Goal: Task Accomplishment & Management: Manage account settings

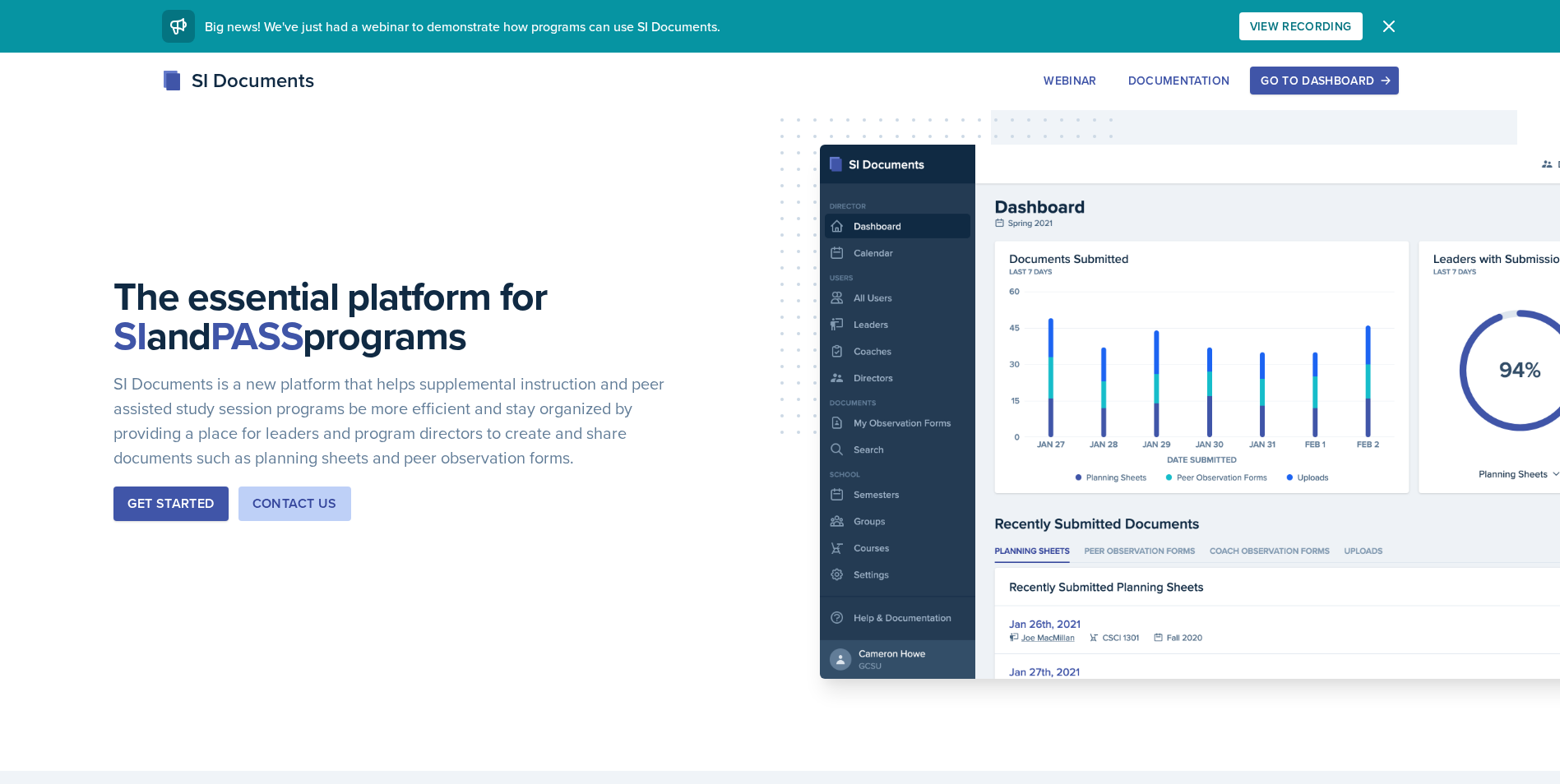
click at [1290, 70] on button "Go to Dashboard" at bounding box center [1324, 80] width 148 height 28
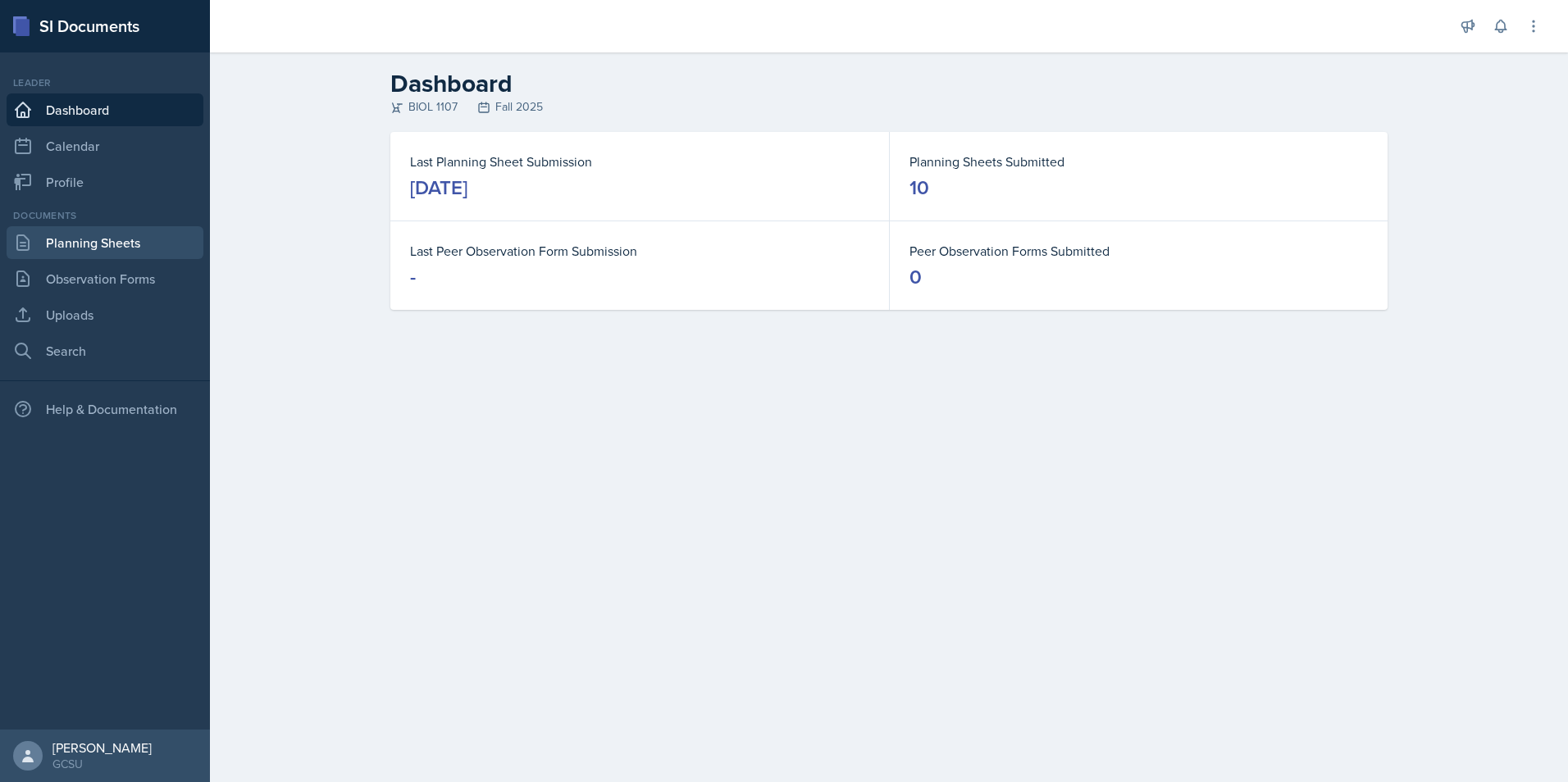
click at [98, 245] on link "Planning Sheets" at bounding box center [105, 243] width 197 height 33
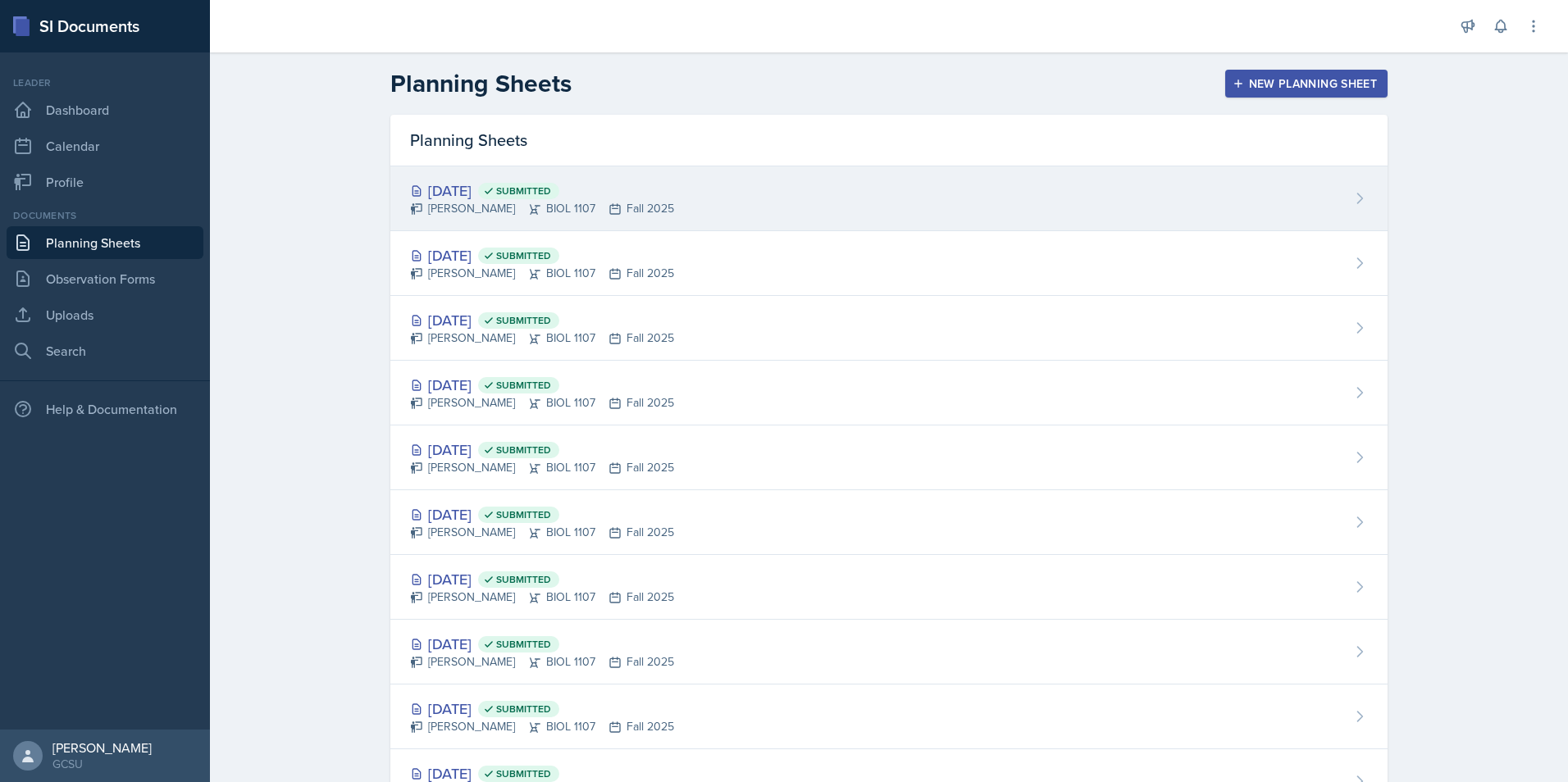
click at [445, 179] on div "[DATE] Submitted" at bounding box center [541, 190] width 264 height 22
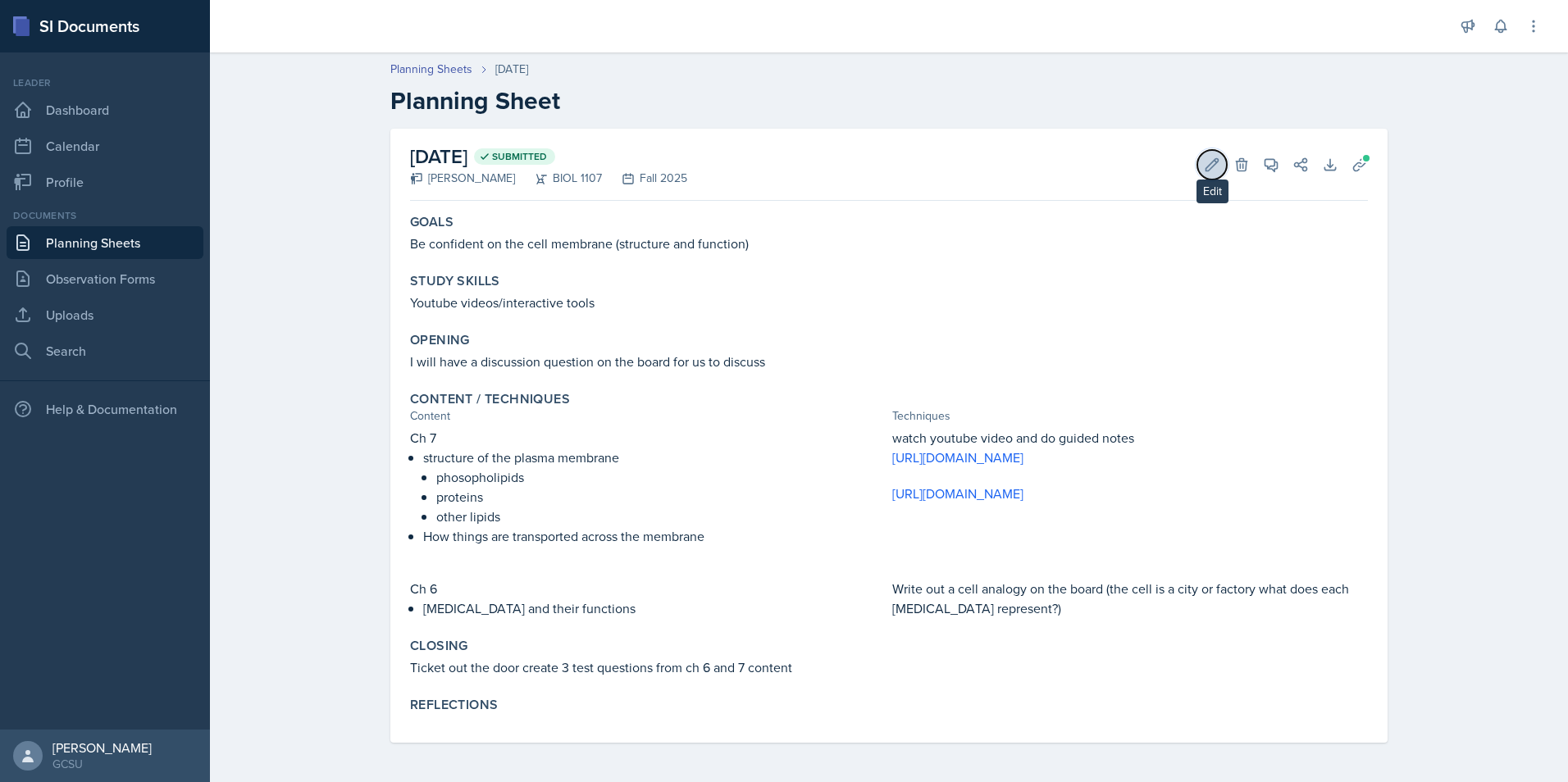
click at [1209, 167] on icon at bounding box center [1212, 165] width 17 height 17
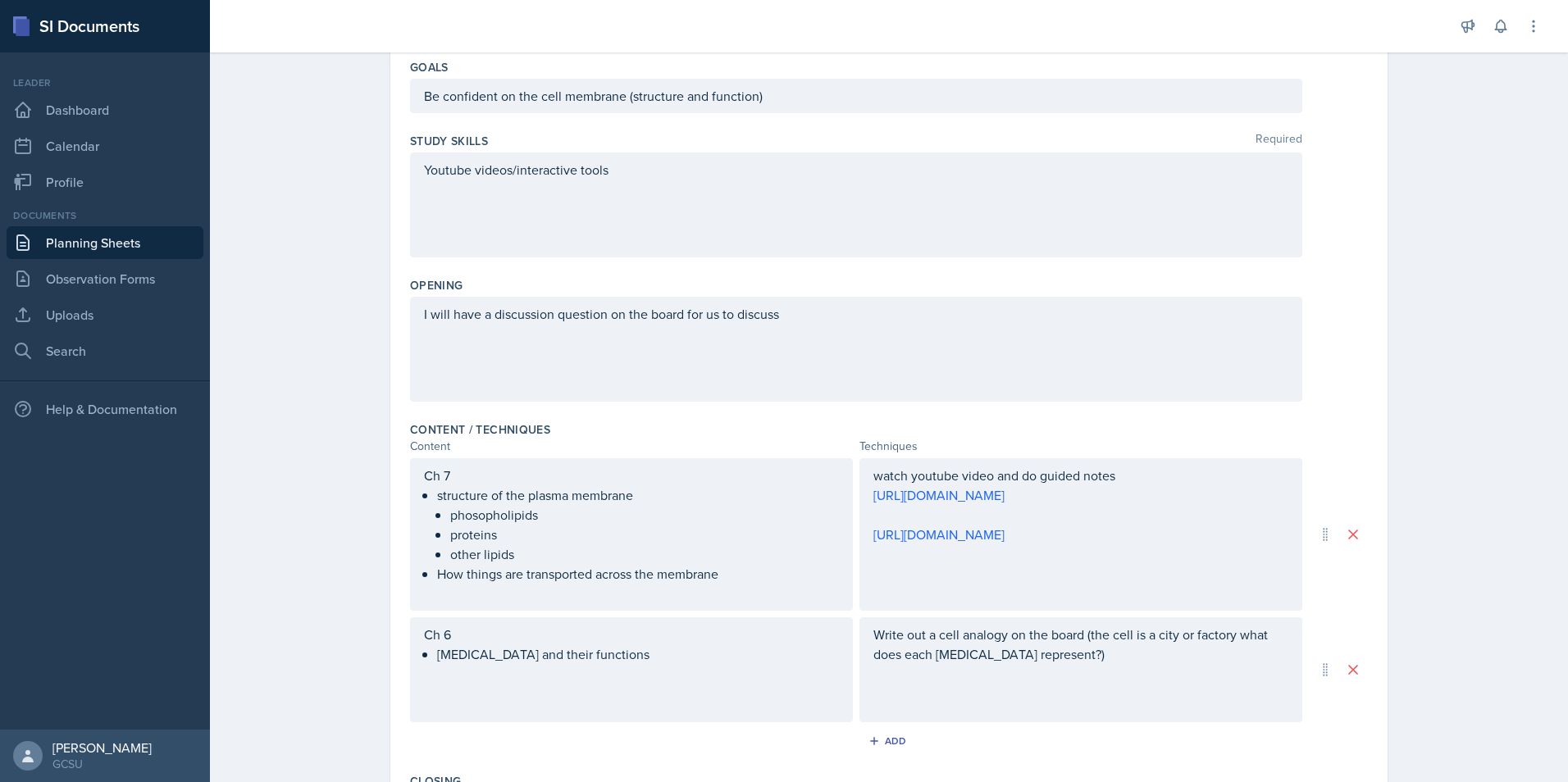
scroll to position [246, 0]
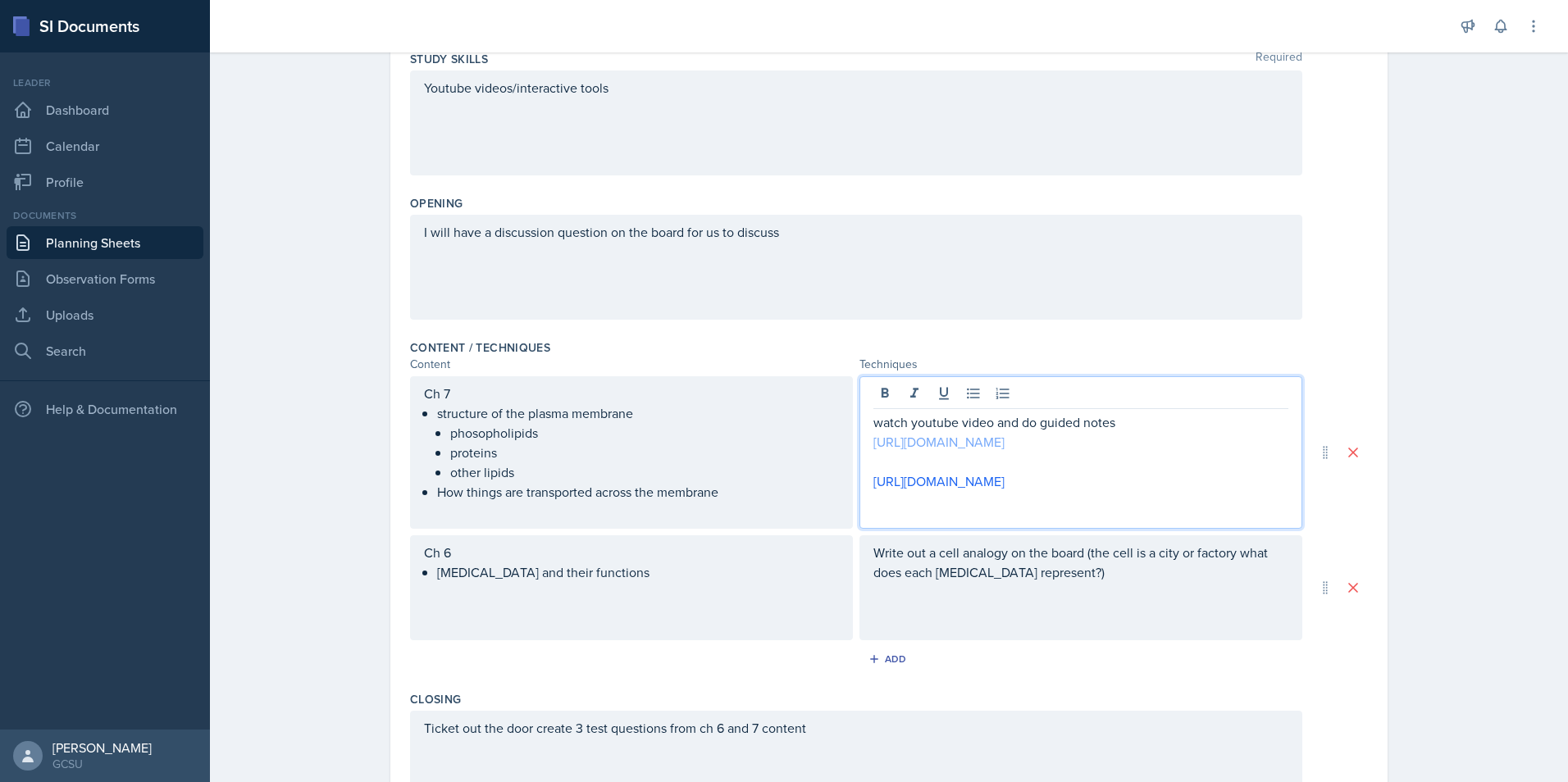
click at [931, 433] on link "[URL][DOMAIN_NAME]" at bounding box center [939, 441] width 132 height 18
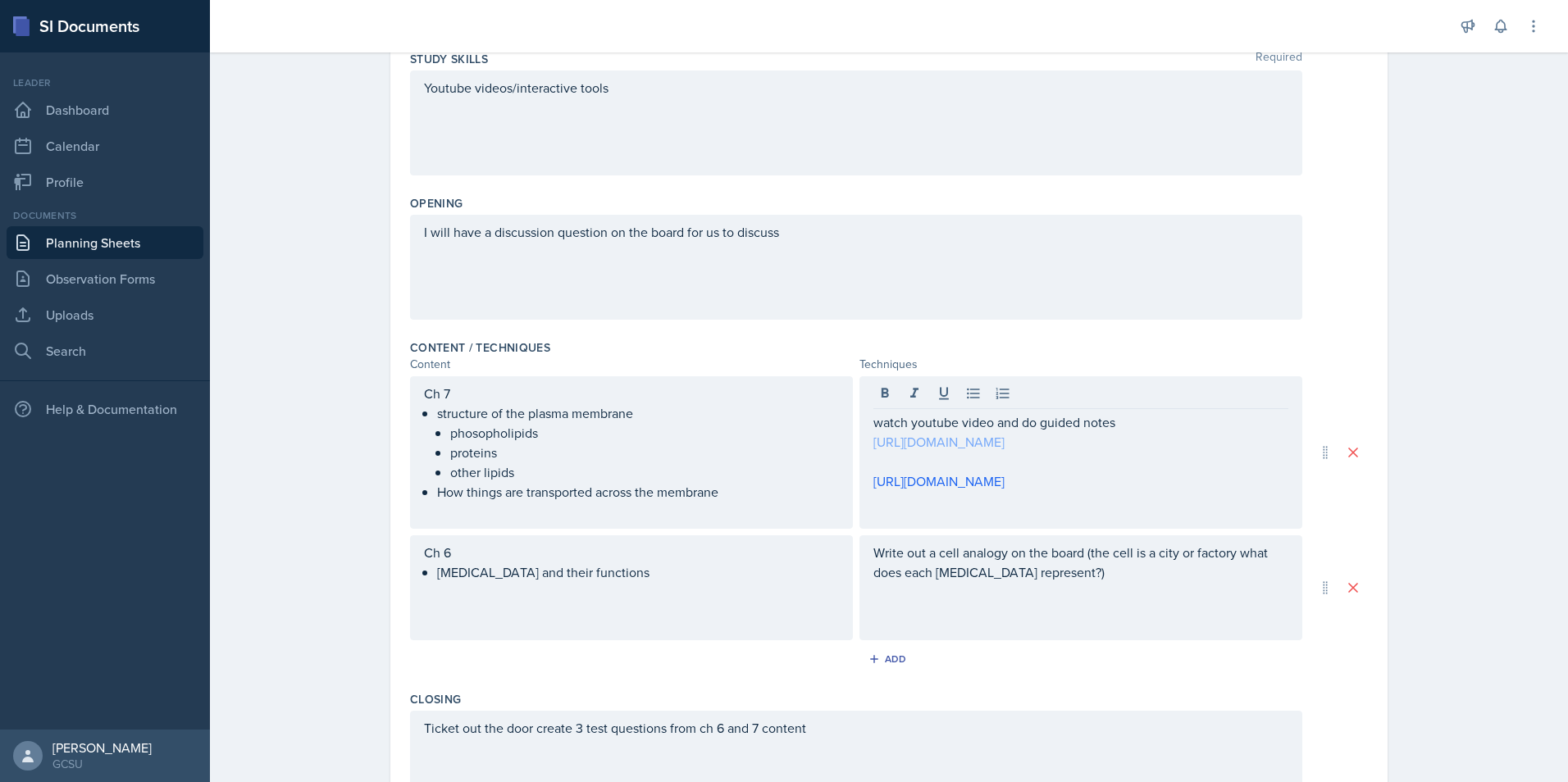
scroll to position [274, 0]
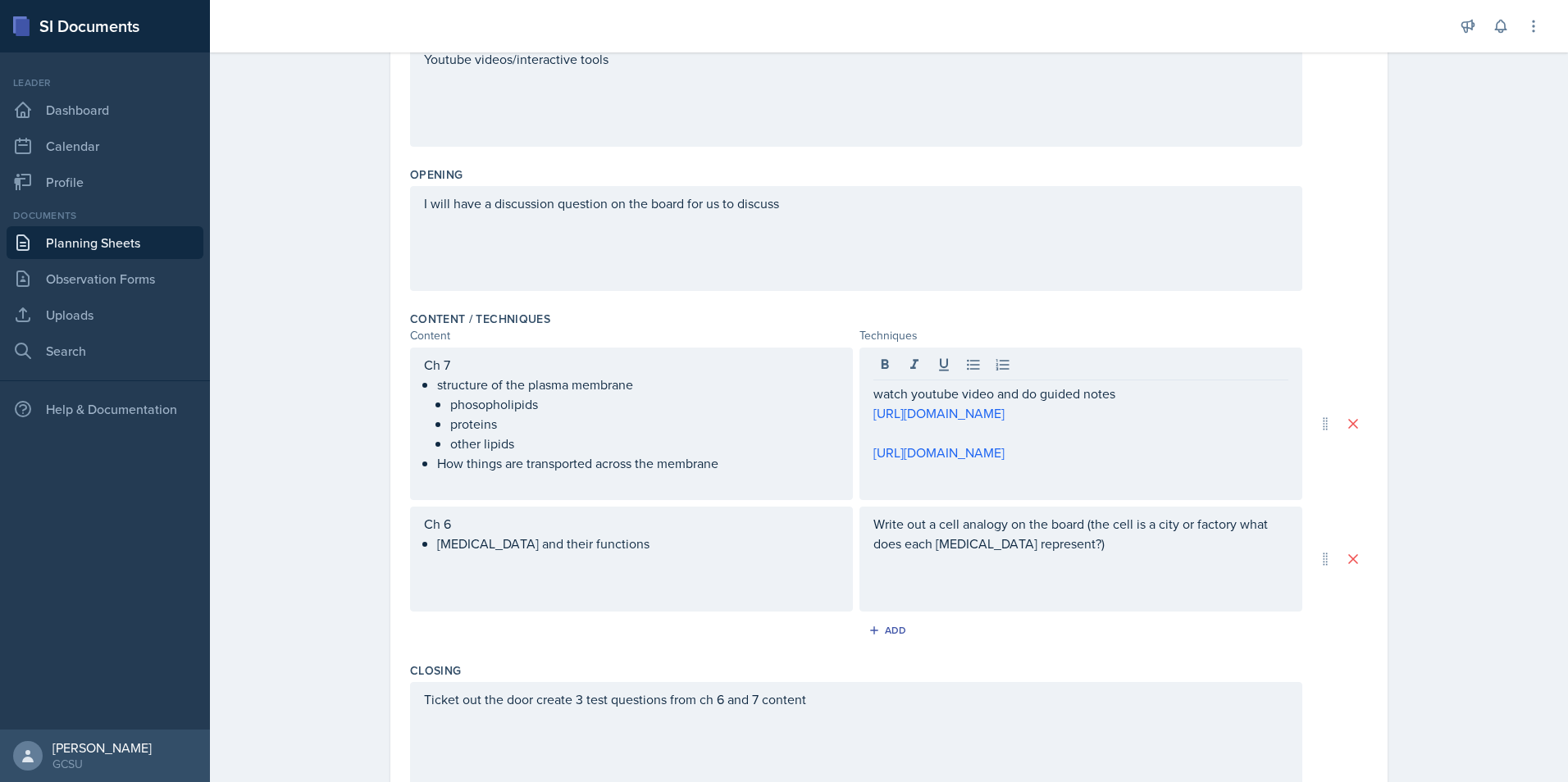
click at [794, 581] on div "Ch 6 [MEDICAL_DATA] and their functions" at bounding box center [631, 559] width 443 height 105
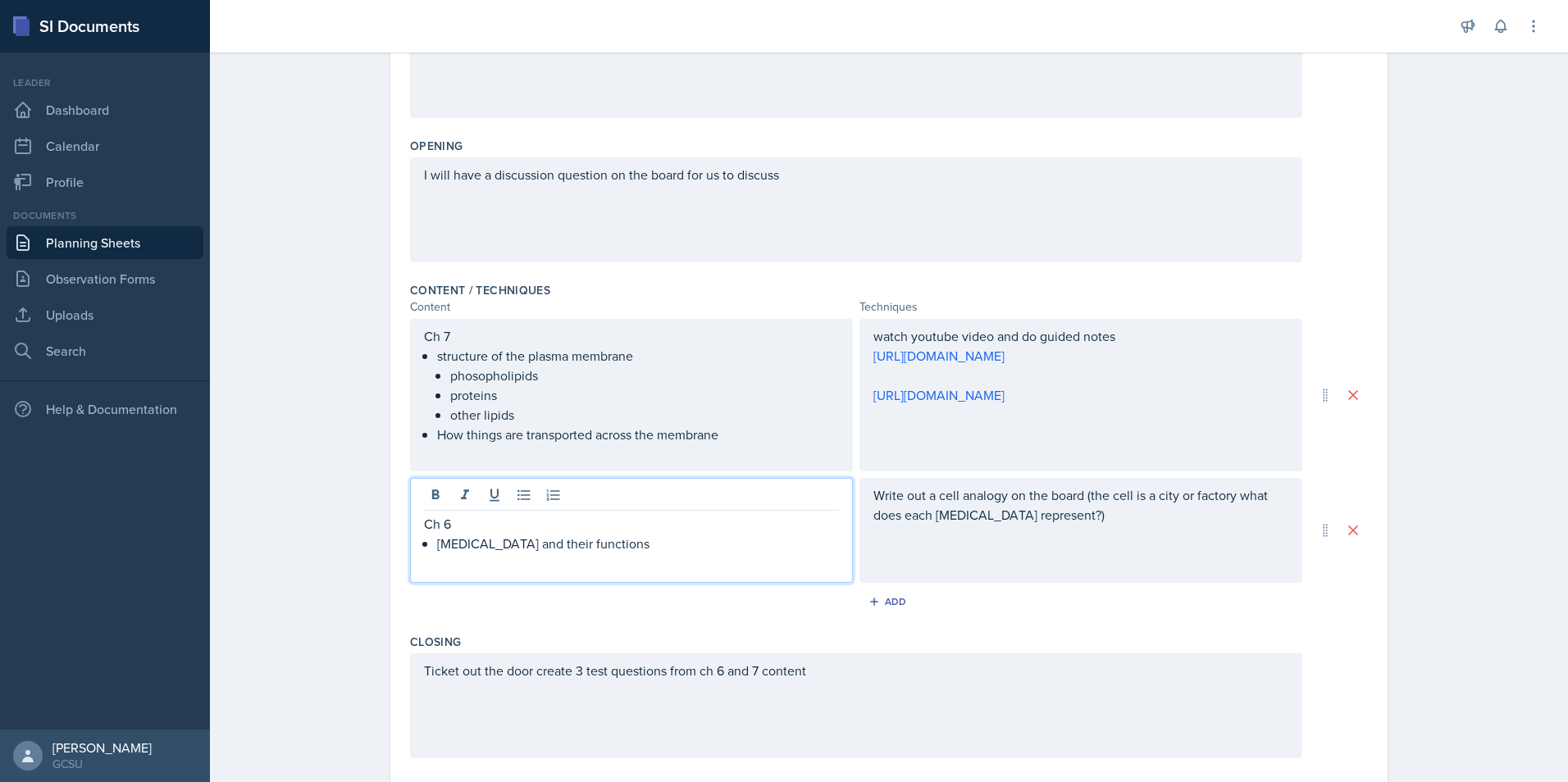
click at [869, 548] on div "Write out a cell analogy on the board (the cell is a city or factory what does …" at bounding box center [1081, 530] width 443 height 105
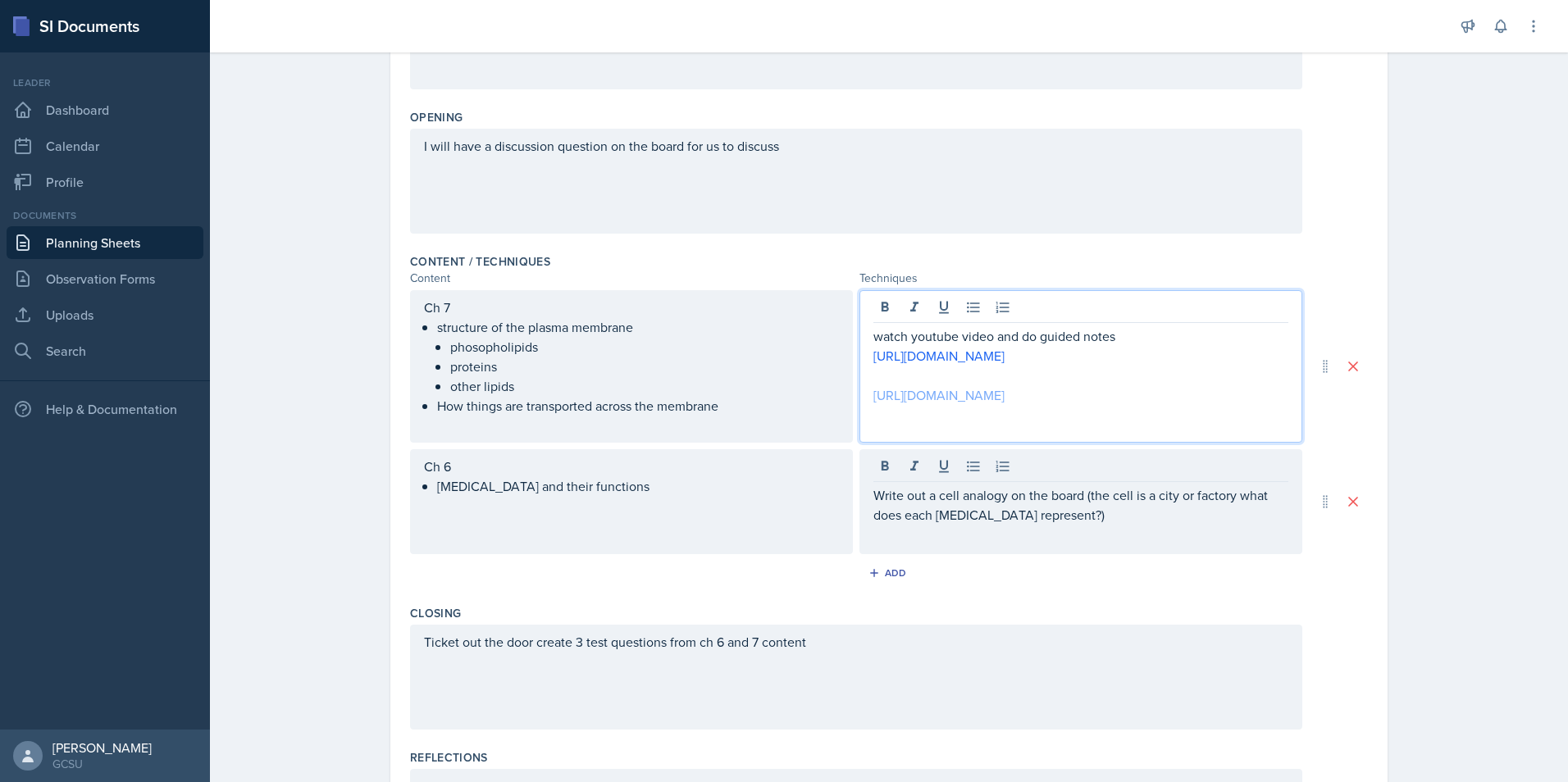
click at [911, 370] on div "watch youtube video and do guided notes [URL][DOMAIN_NAME] [URL][DOMAIN_NAME]" at bounding box center [1081, 366] width 415 height 78
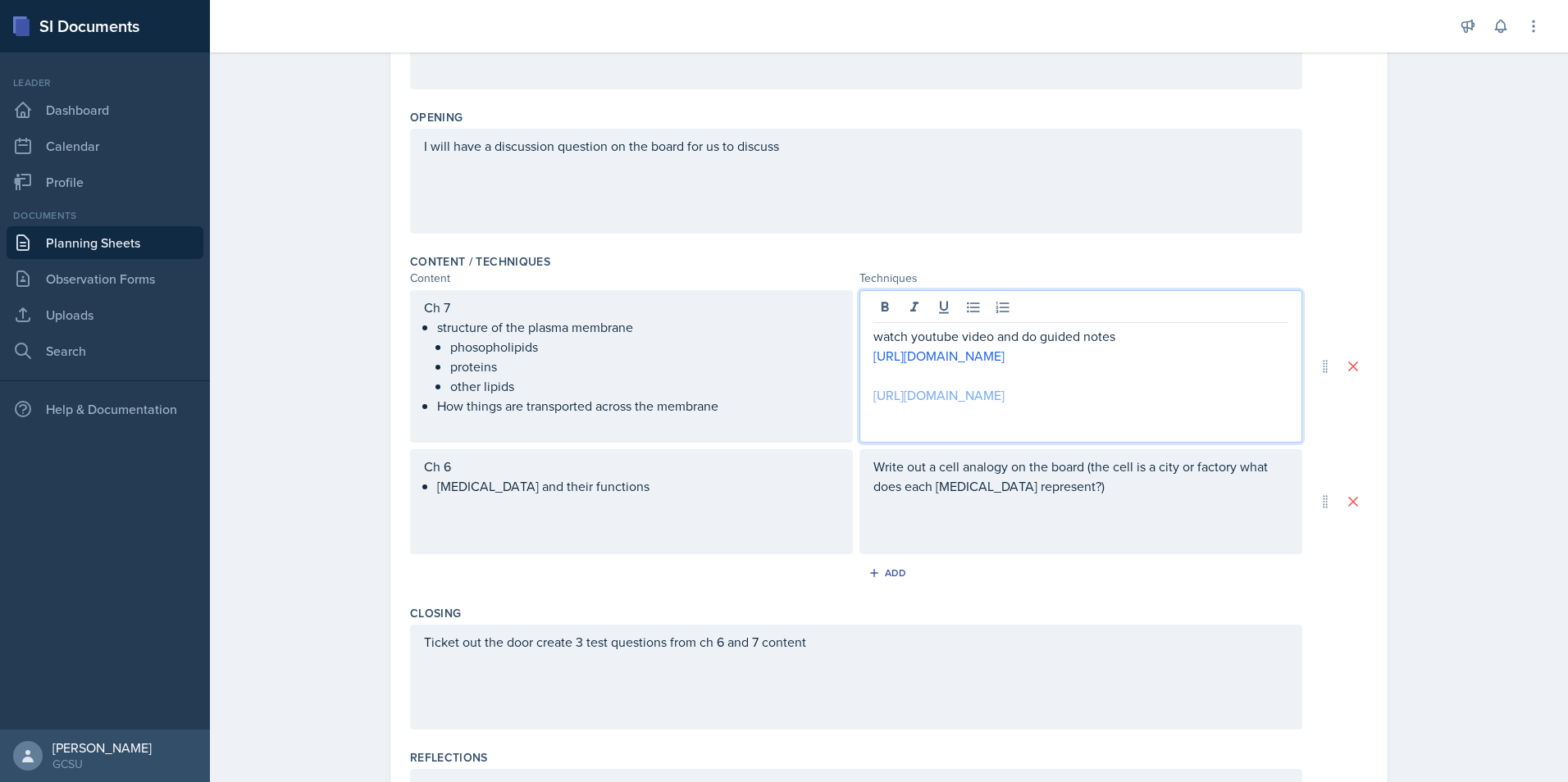
click at [915, 393] on link "[URL][DOMAIN_NAME]" at bounding box center [939, 395] width 132 height 18
click at [918, 393] on link "[URL][DOMAIN_NAME]" at bounding box center [939, 395] width 132 height 18
click at [800, 256] on div "Content / Techniques" at bounding box center [889, 262] width 959 height 17
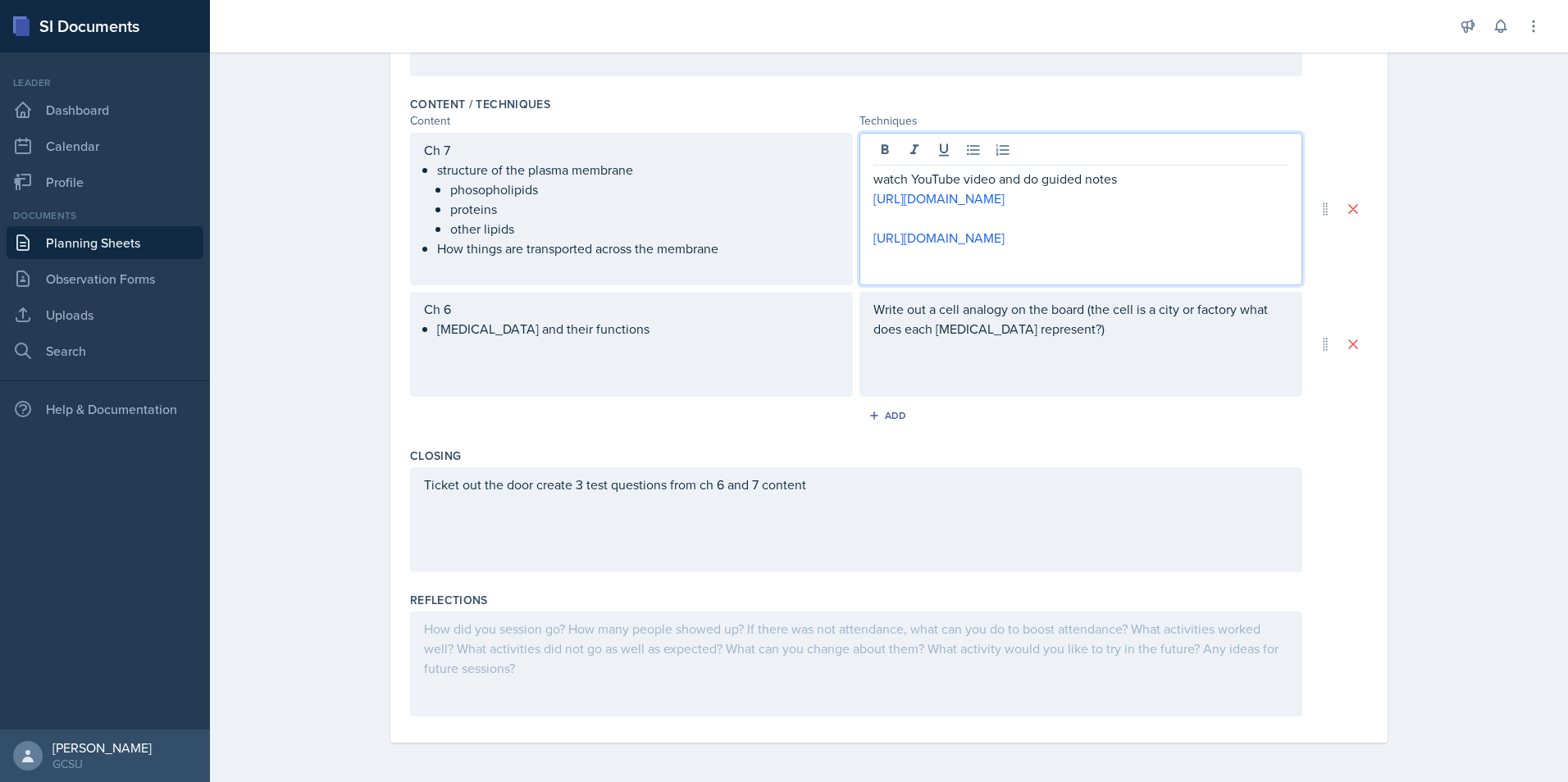
scroll to position [0, 0]
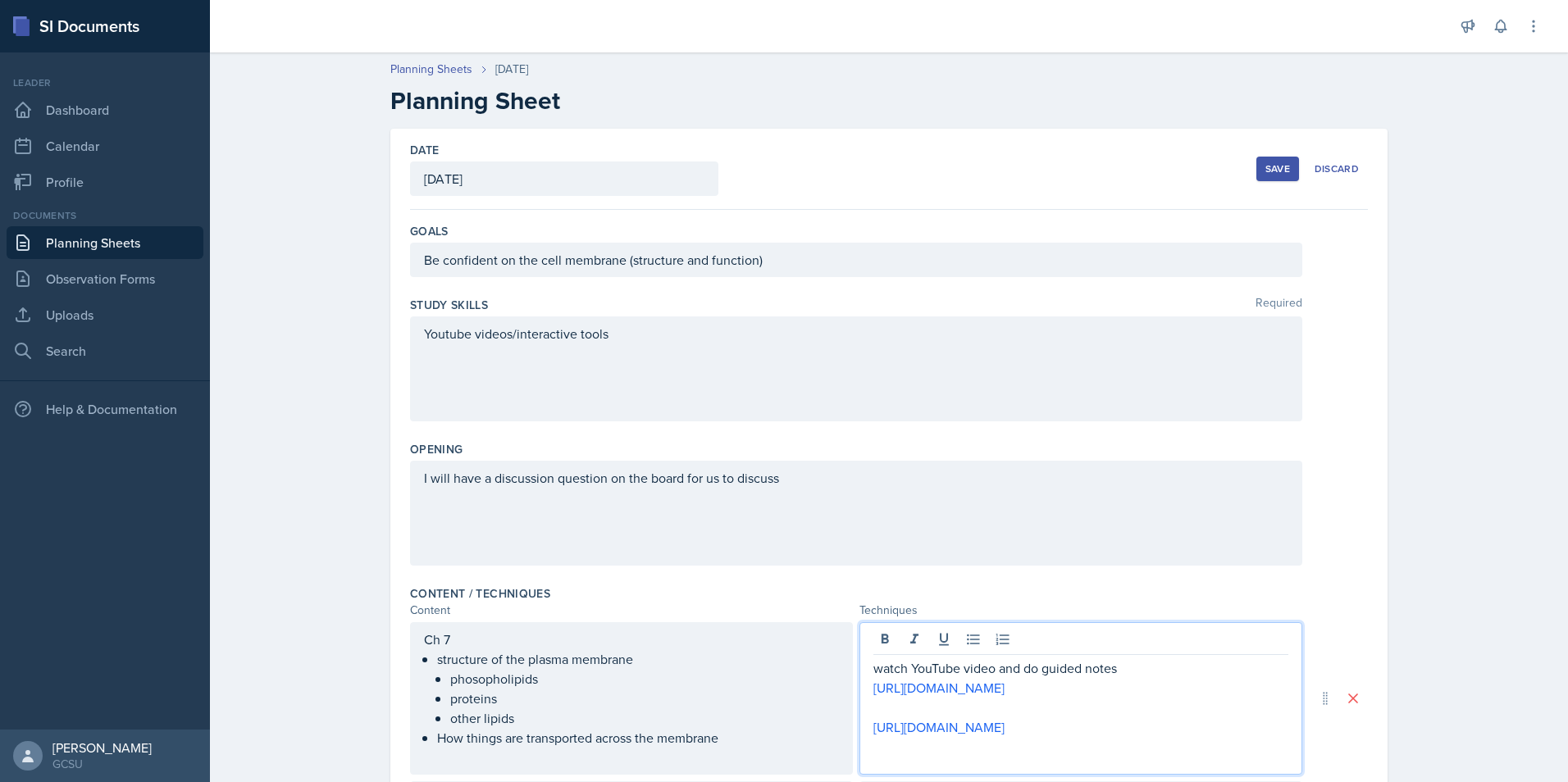
drag, startPoint x: 1329, startPoint y: 443, endPoint x: 1230, endPoint y: 478, distance: 105.0
click at [1330, 443] on div "Opening" at bounding box center [889, 450] width 959 height 17
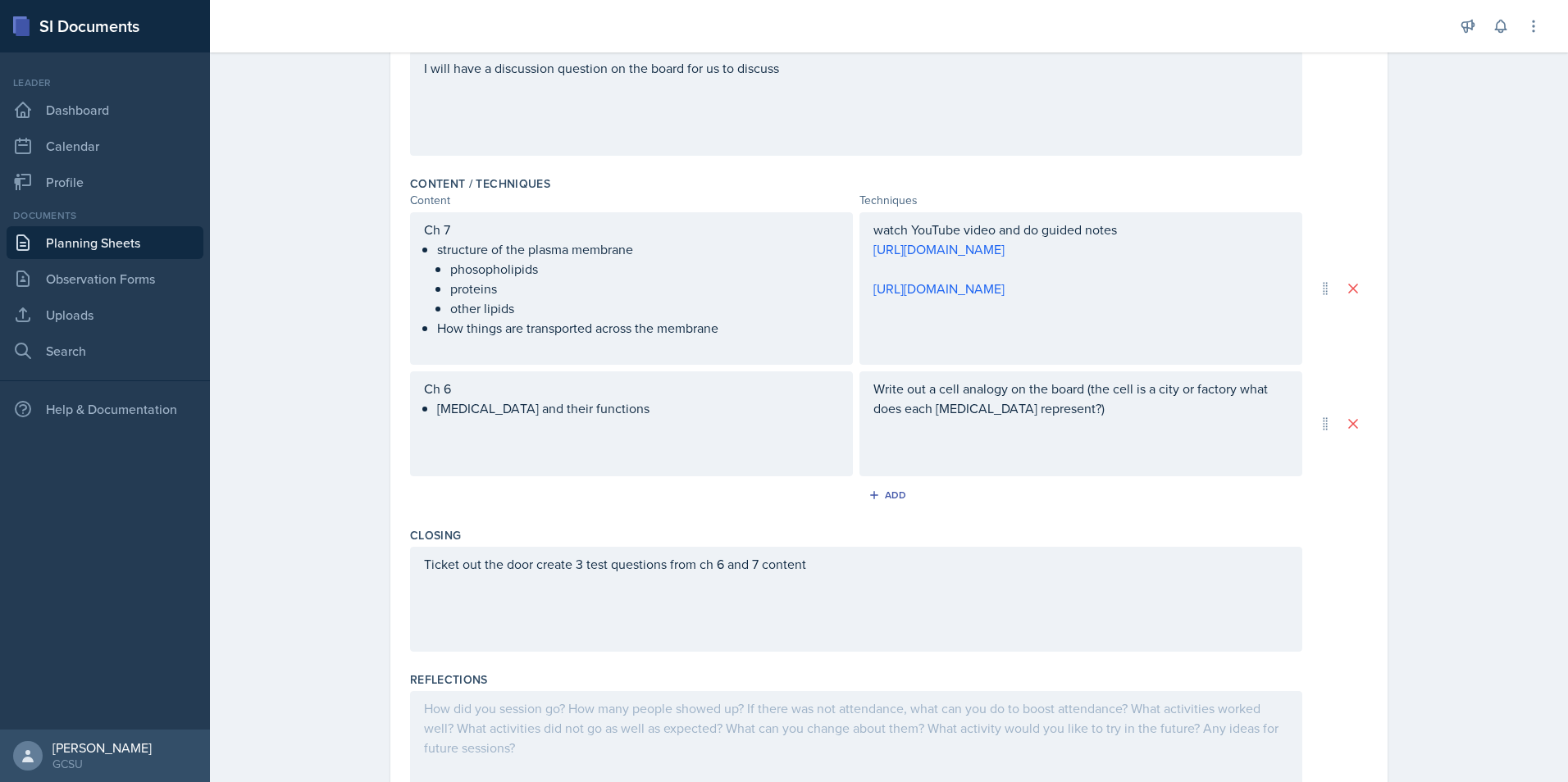
scroll to position [490, 0]
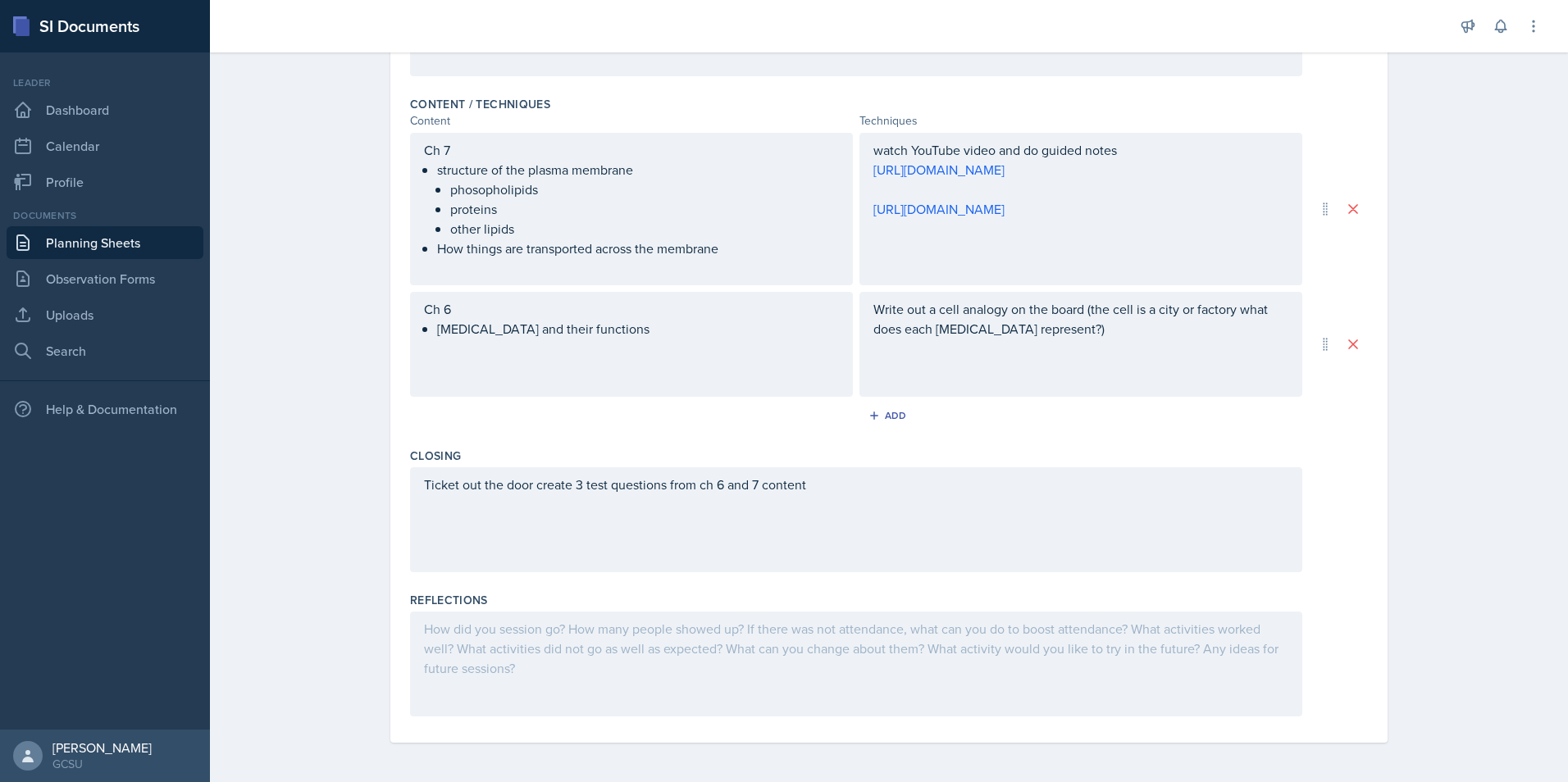
click at [568, 630] on div at bounding box center [856, 664] width 892 height 105
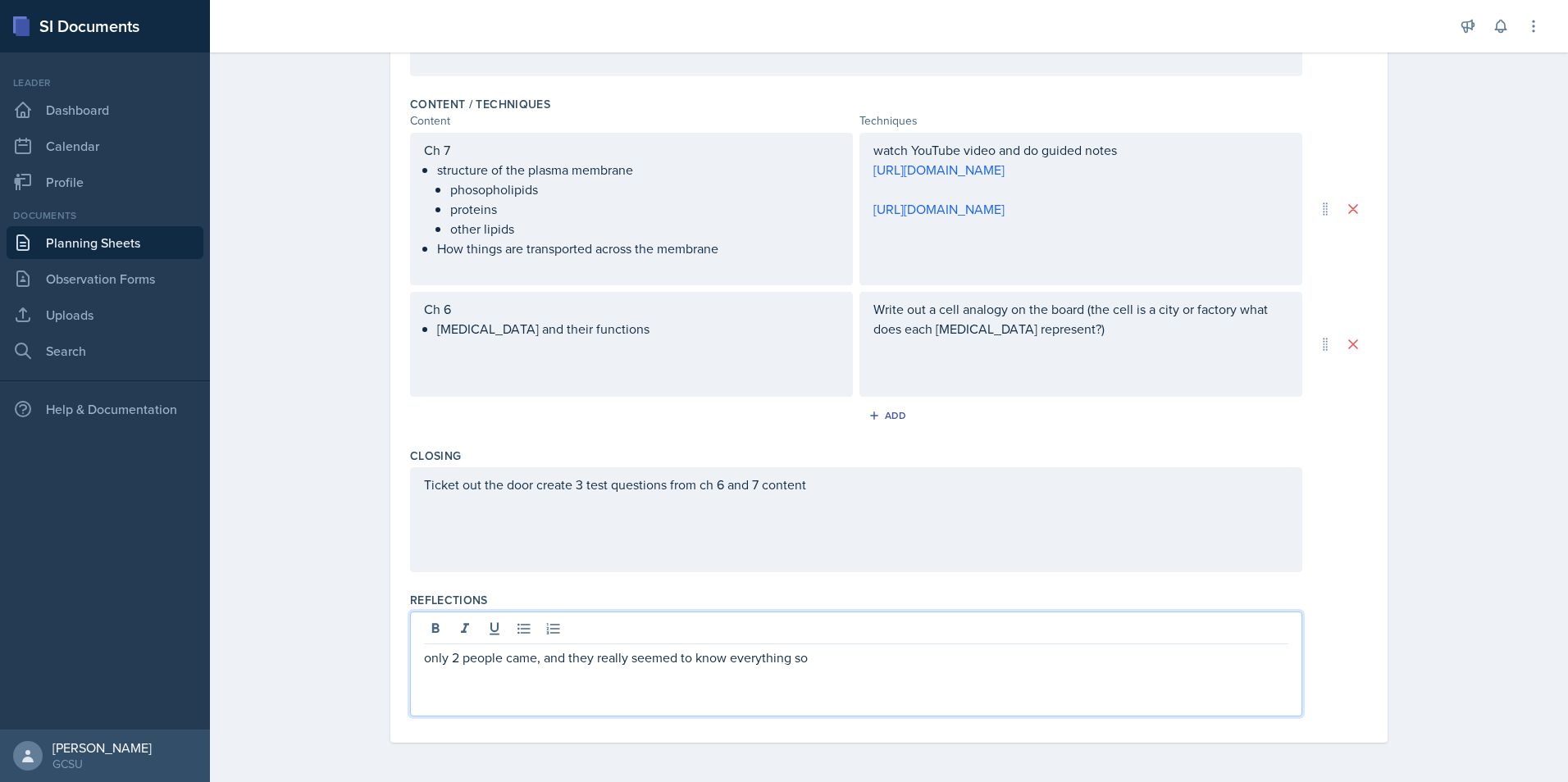
click at [846, 665] on p "only 2 people came, and they really seemed to know everything so" at bounding box center [856, 657] width 864 height 20
click at [1174, 666] on p "only 2 people came, and they really seemed to know everything, so it was hard t…" at bounding box center [856, 657] width 864 height 20
click at [905, 683] on p "only 2 people came, and they really seemed to know everything, so it was hard t…" at bounding box center [856, 667] width 864 height 39
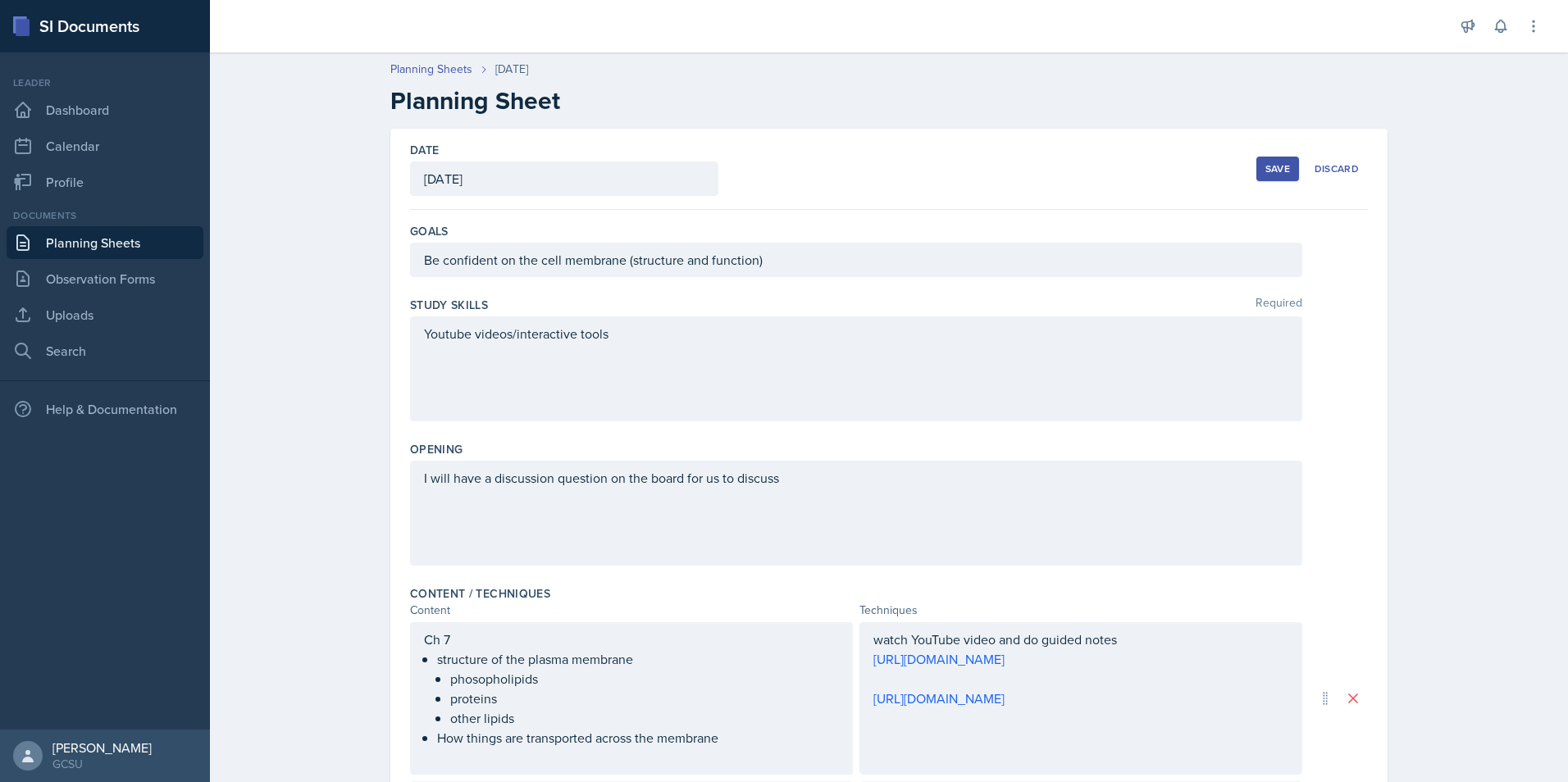
click at [1266, 173] on div "Save" at bounding box center [1278, 169] width 24 height 13
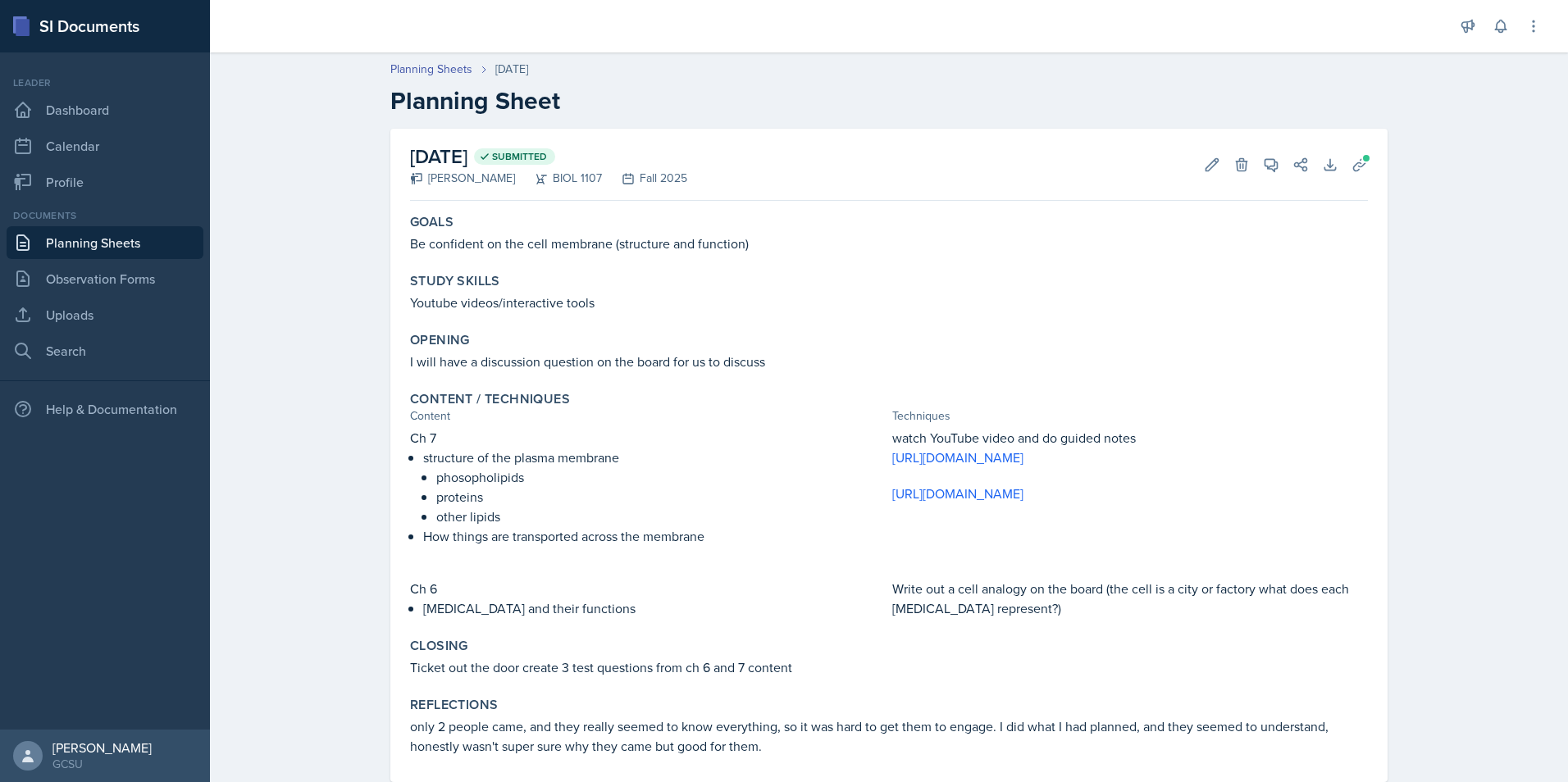
click at [1218, 665] on p "Ticket out the door create 3 test questions from ch 6 and 7 content" at bounding box center [889, 667] width 959 height 20
